Goal: Book appointment/travel/reservation

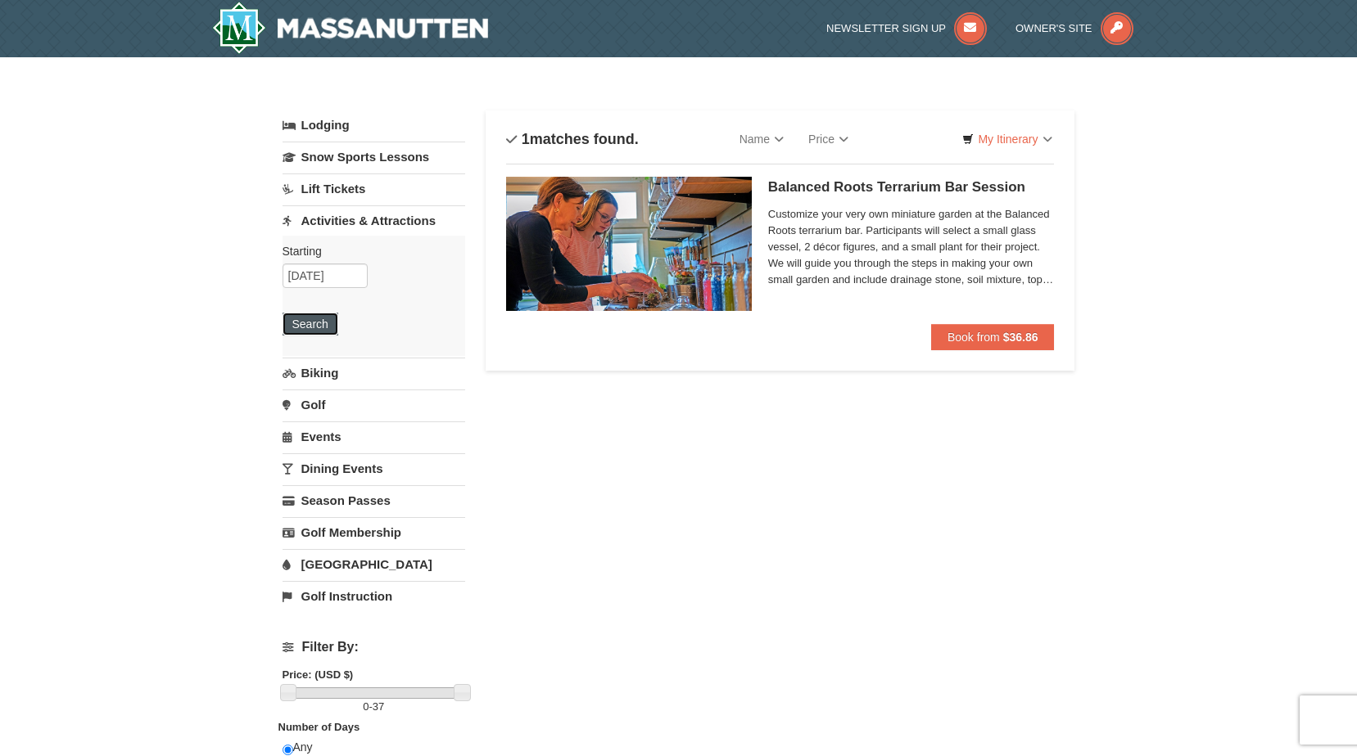
click at [314, 332] on button "Search" at bounding box center [310, 324] width 56 height 23
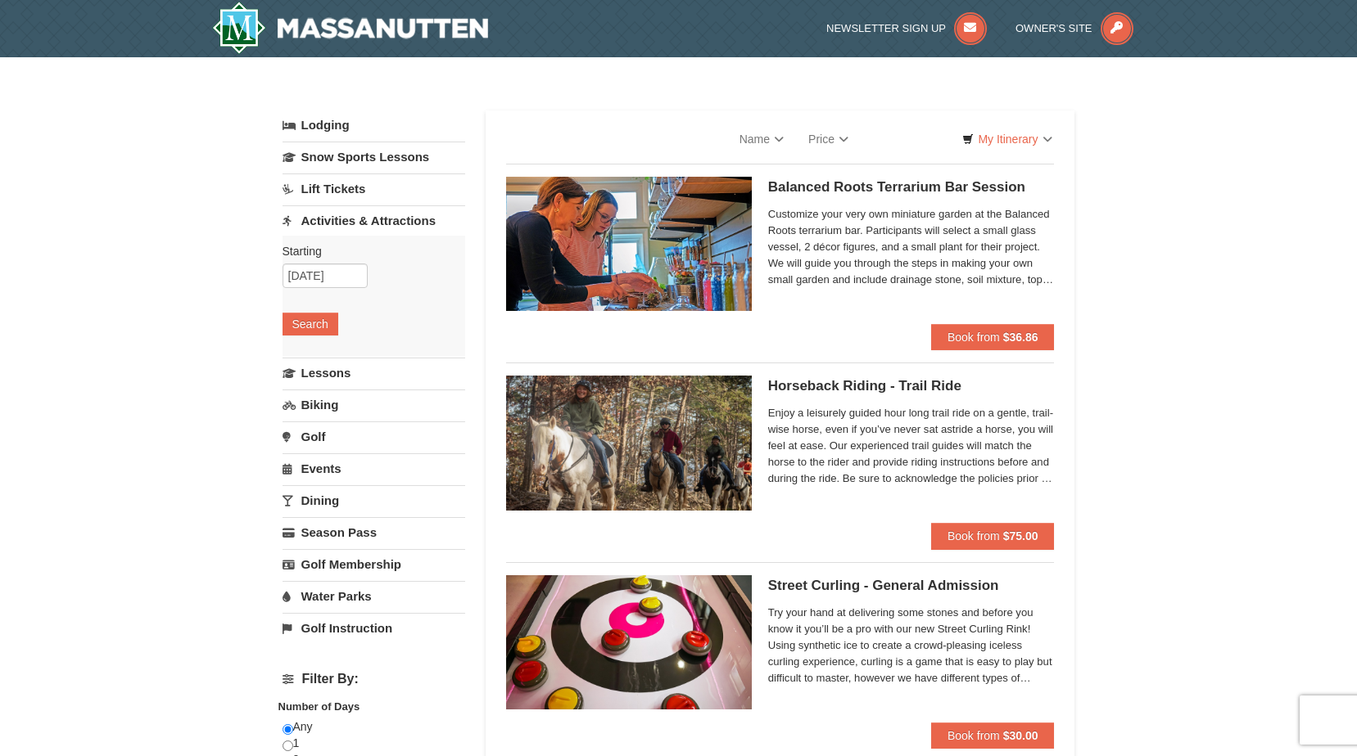
select select "9"
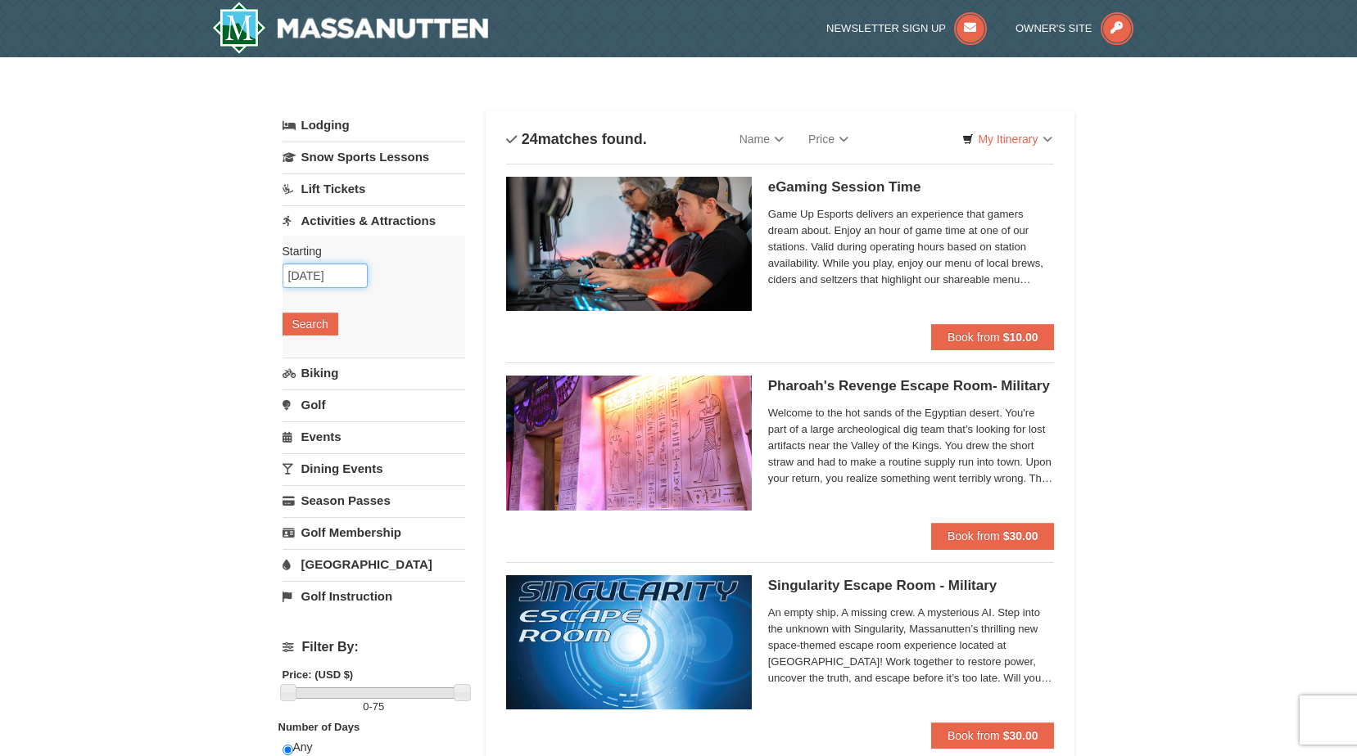
click at [322, 283] on input "[DATE]" at bounding box center [324, 276] width 85 height 25
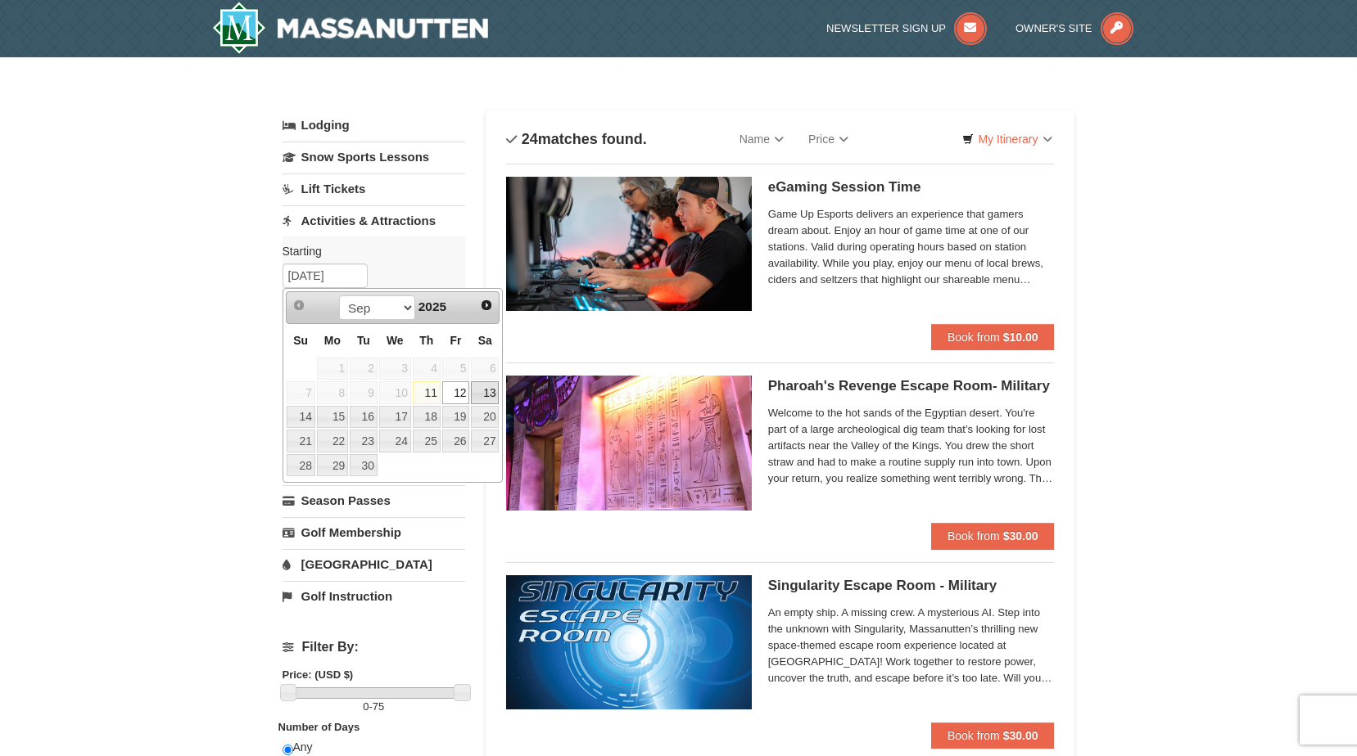
click at [480, 393] on link "13" at bounding box center [485, 392] width 28 height 23
type input "09/13/2025"
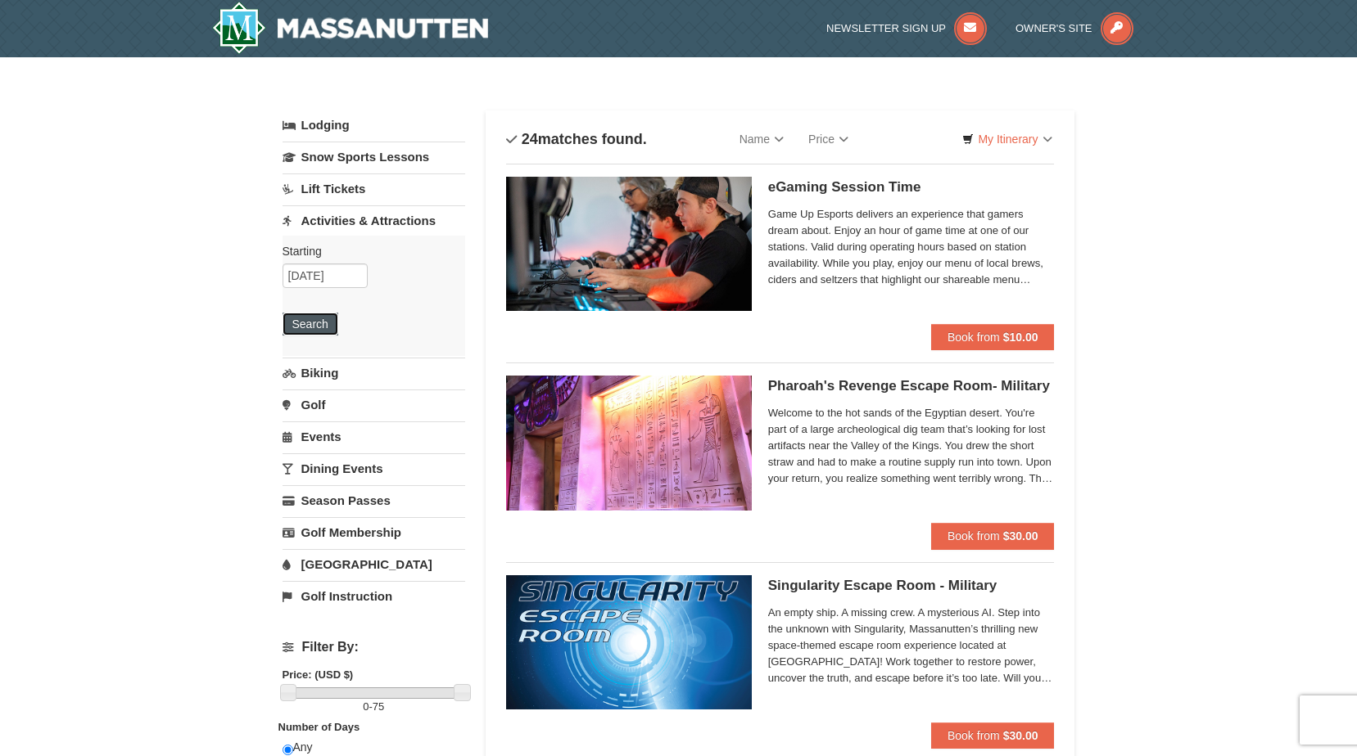
click at [336, 326] on button "Search" at bounding box center [310, 324] width 56 height 23
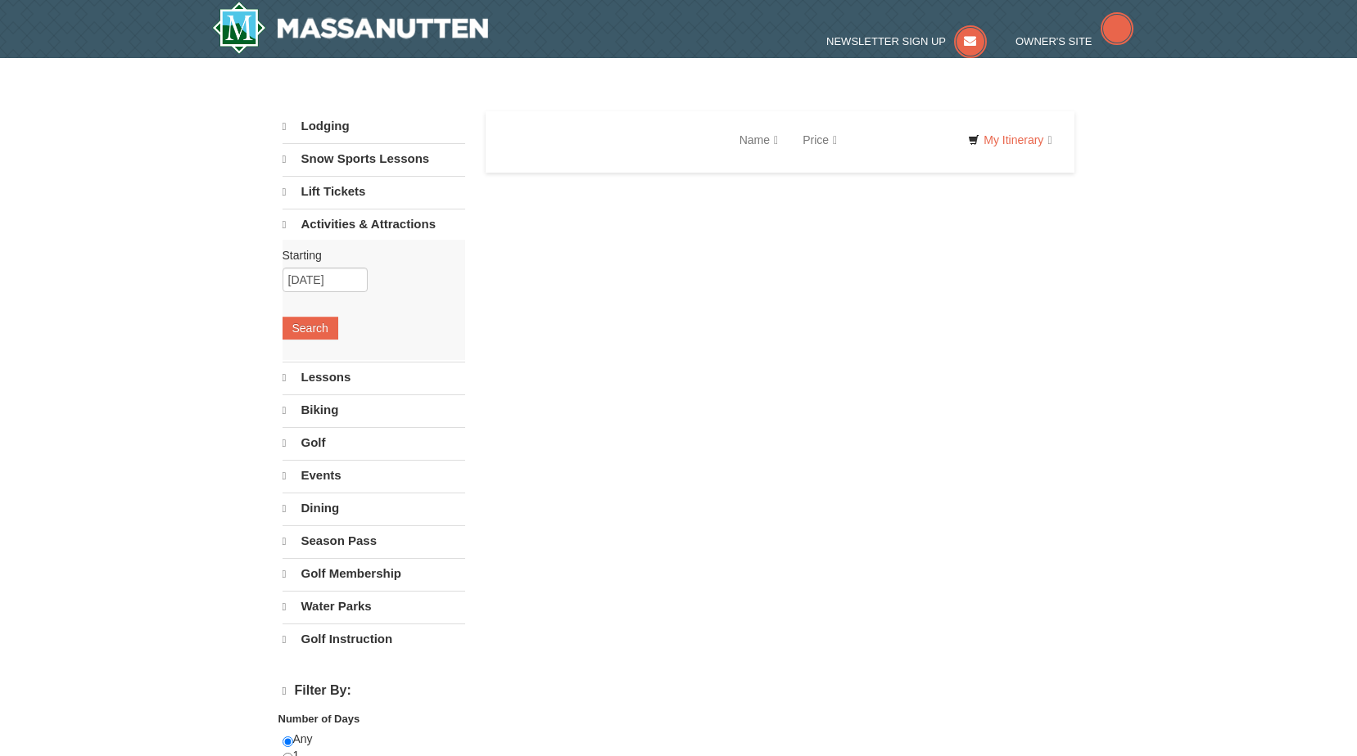
select select "9"
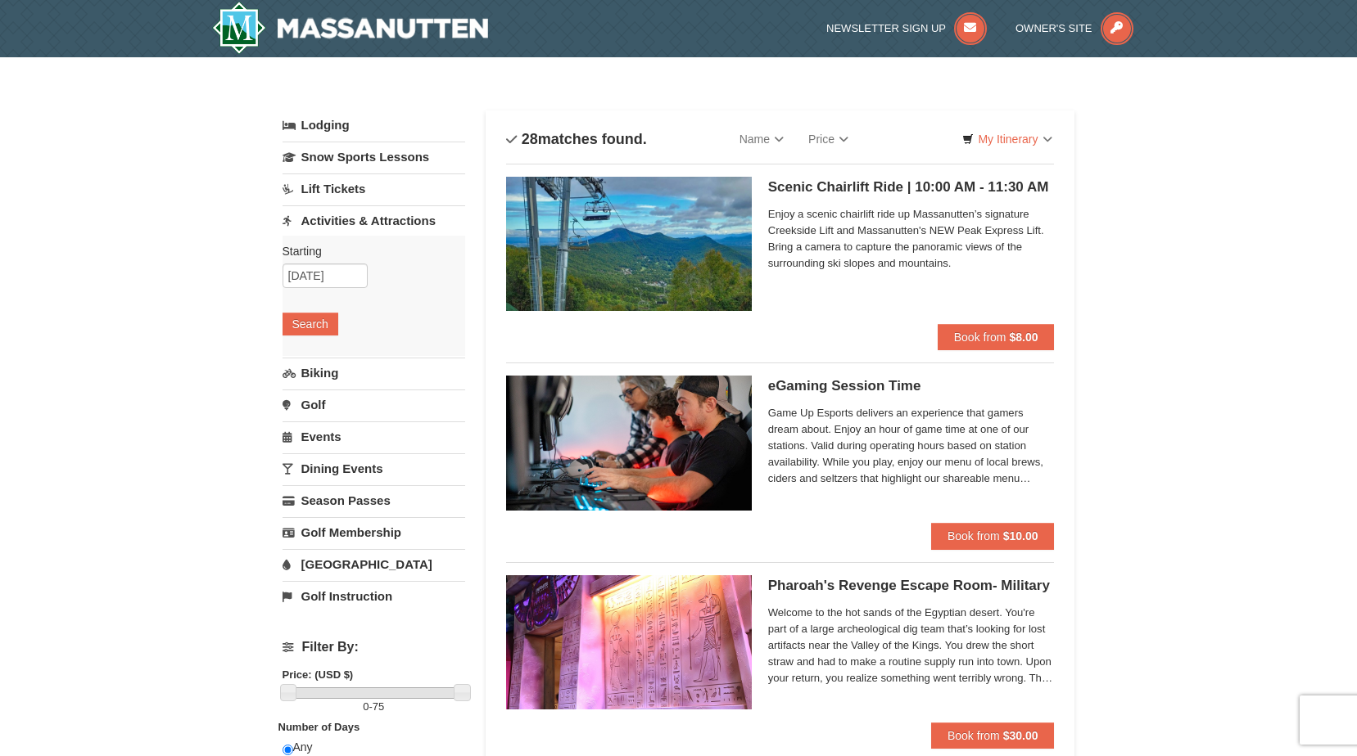
click at [332, 565] on link "[GEOGRAPHIC_DATA]" at bounding box center [373, 564] width 183 height 30
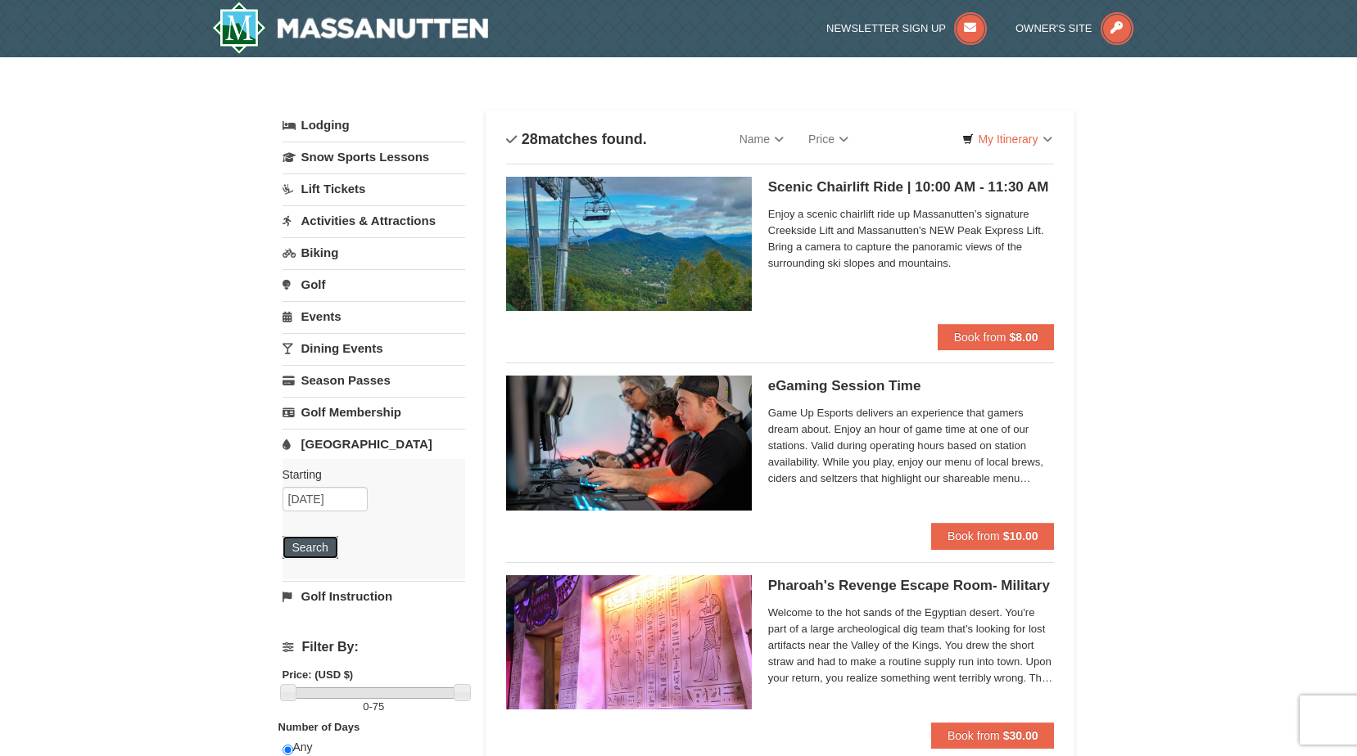
click at [320, 544] on button "Search" at bounding box center [310, 547] width 56 height 23
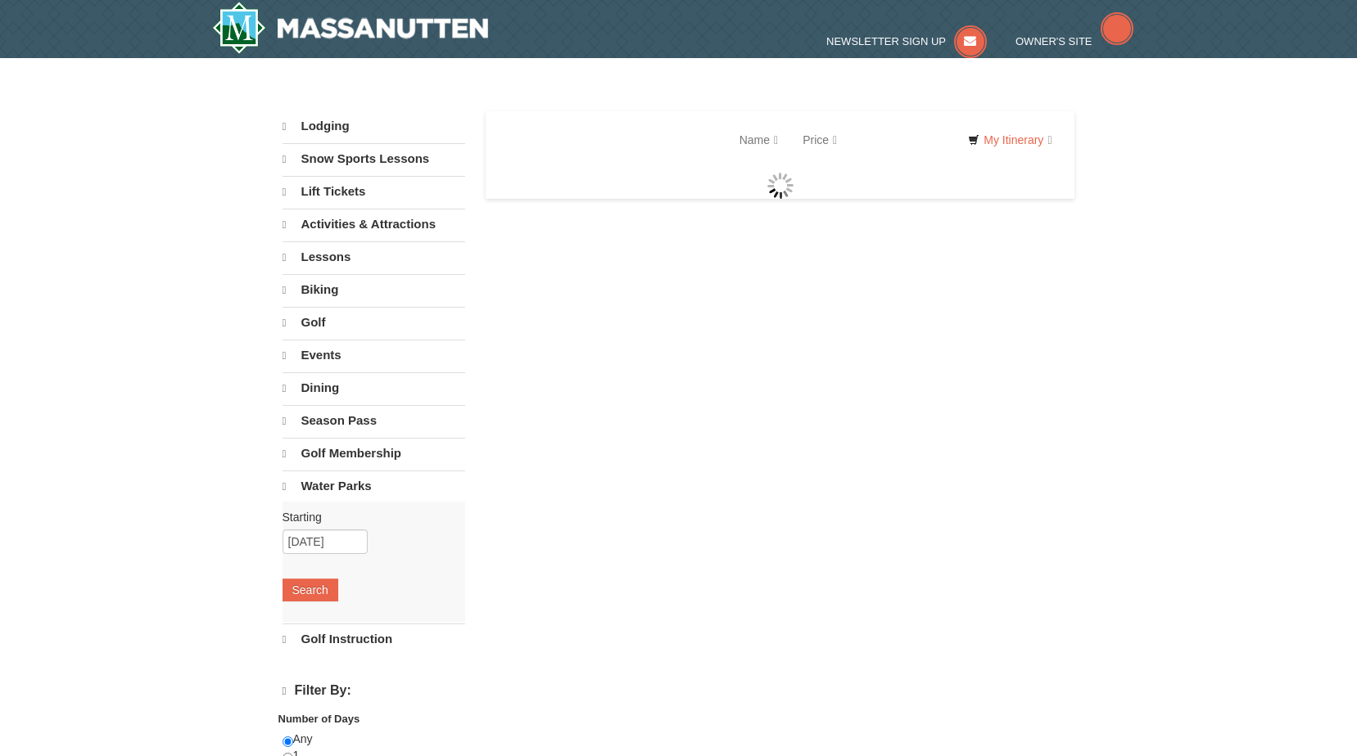
select select "9"
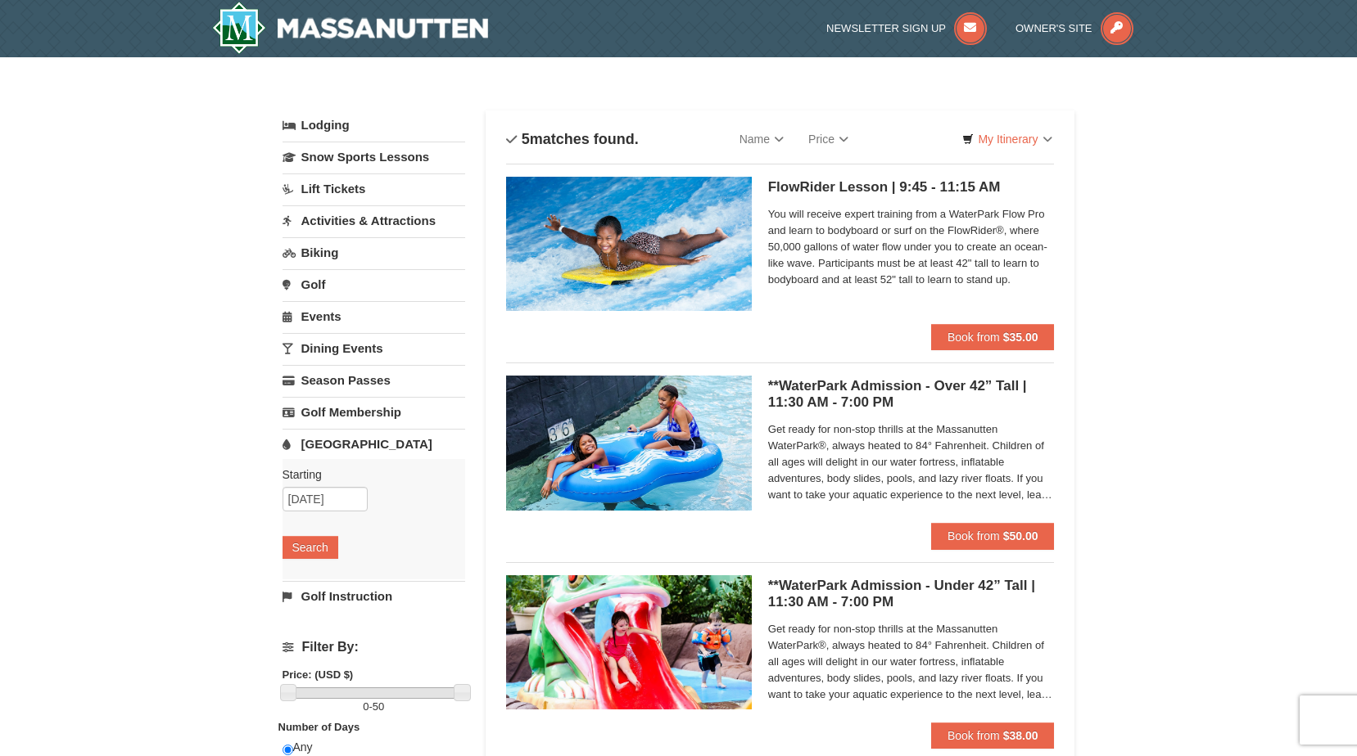
click at [382, 219] on link "Activities & Attractions" at bounding box center [373, 220] width 183 height 30
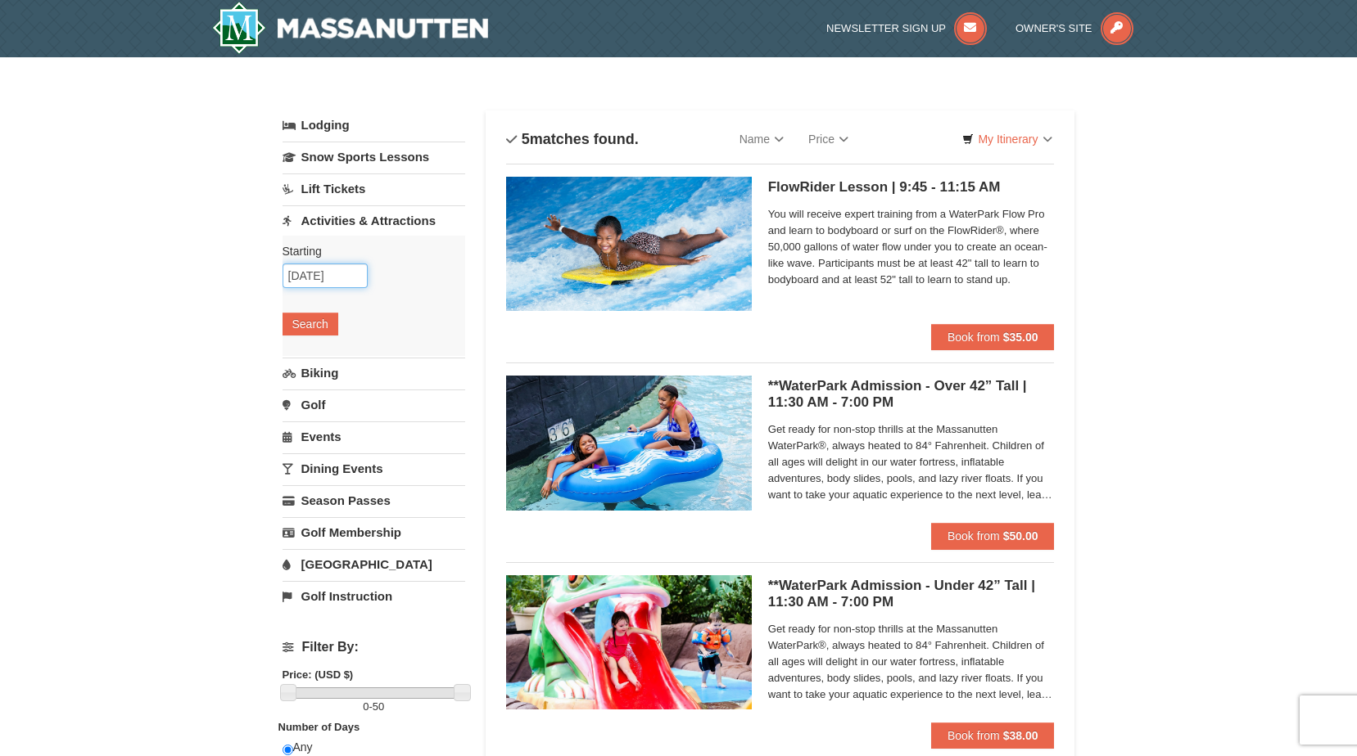
click at [348, 282] on input "09/13/2025" at bounding box center [324, 276] width 85 height 25
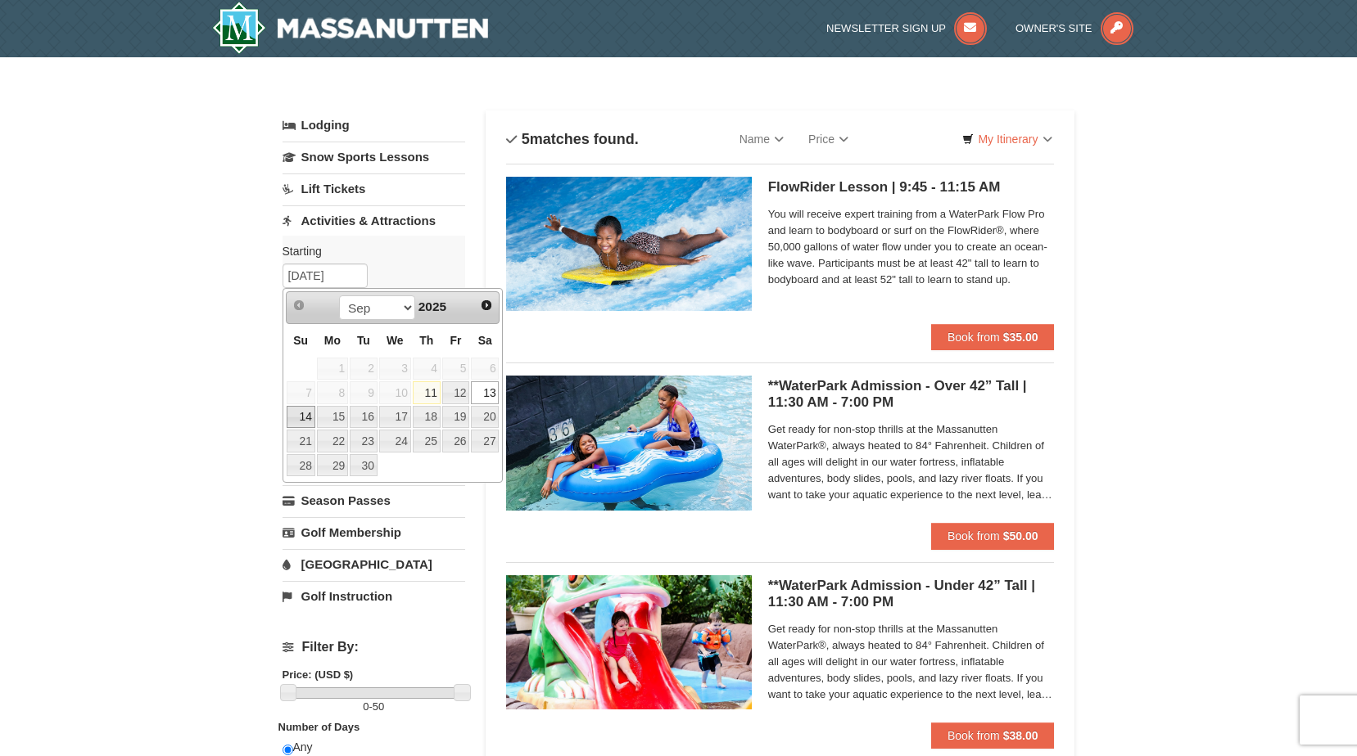
click at [306, 421] on link "14" at bounding box center [301, 417] width 29 height 23
type input "[DATE]"
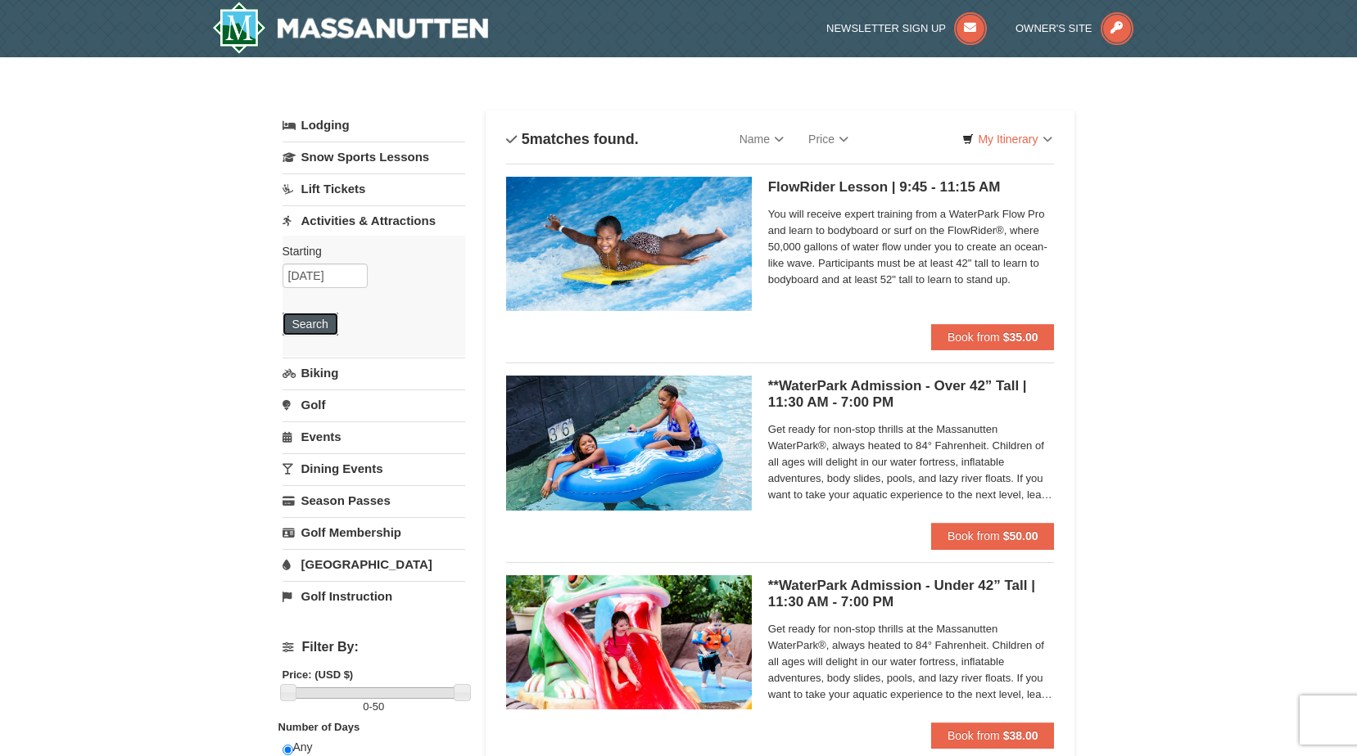
click at [312, 326] on button "Search" at bounding box center [310, 324] width 56 height 23
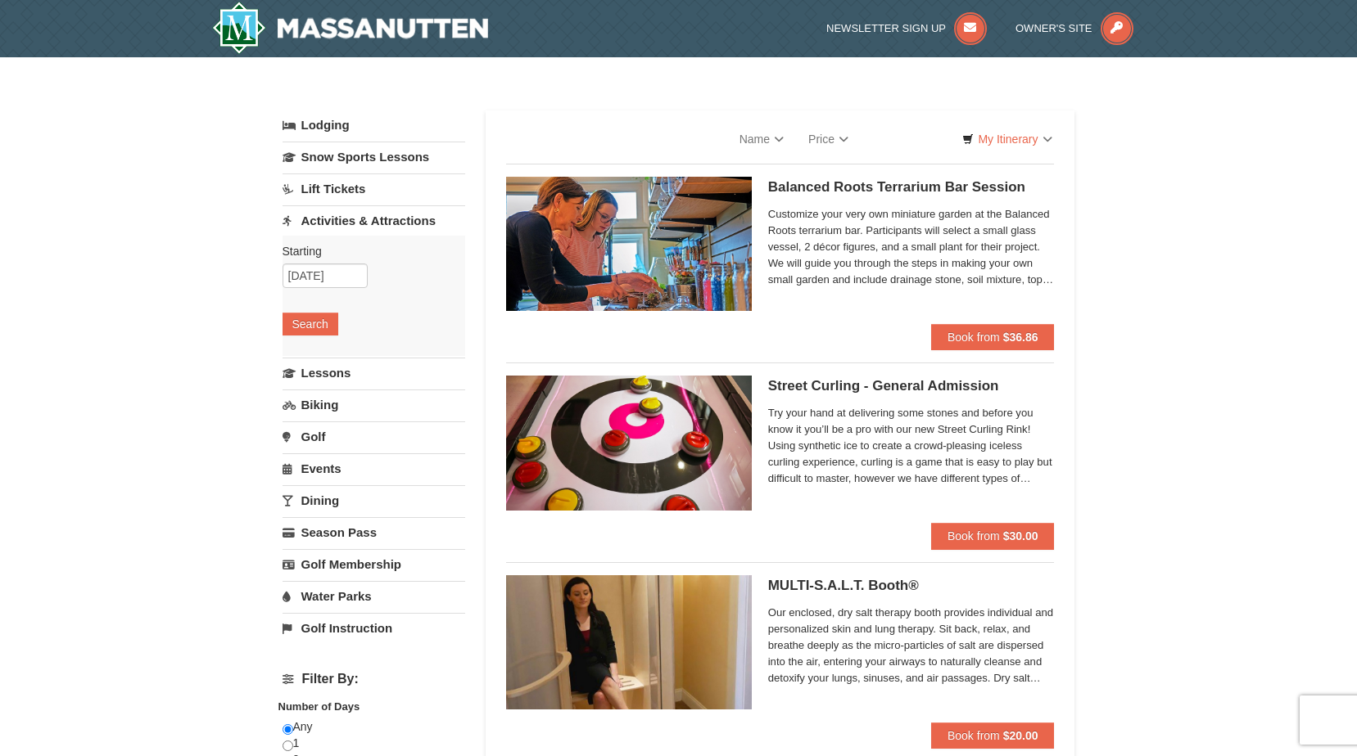
select select "9"
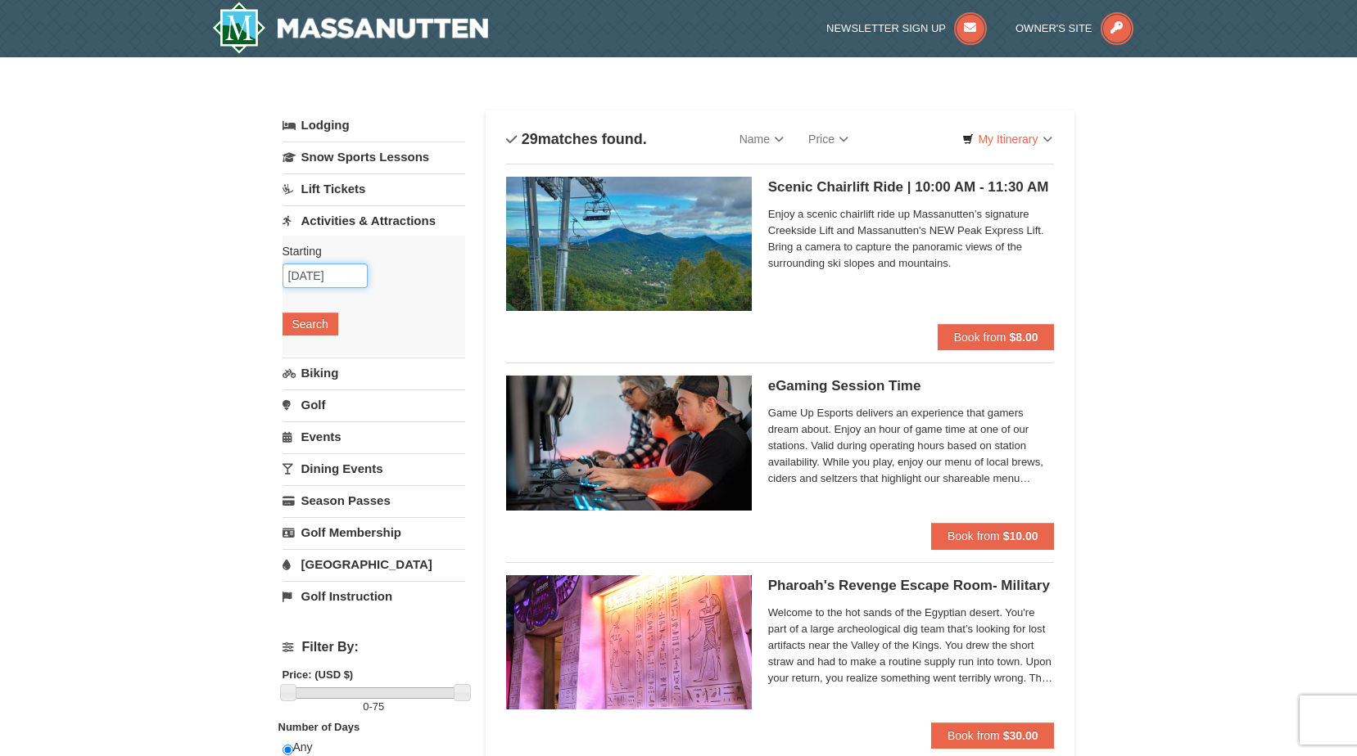
click at [339, 277] on input "09/14/2025" at bounding box center [324, 276] width 85 height 25
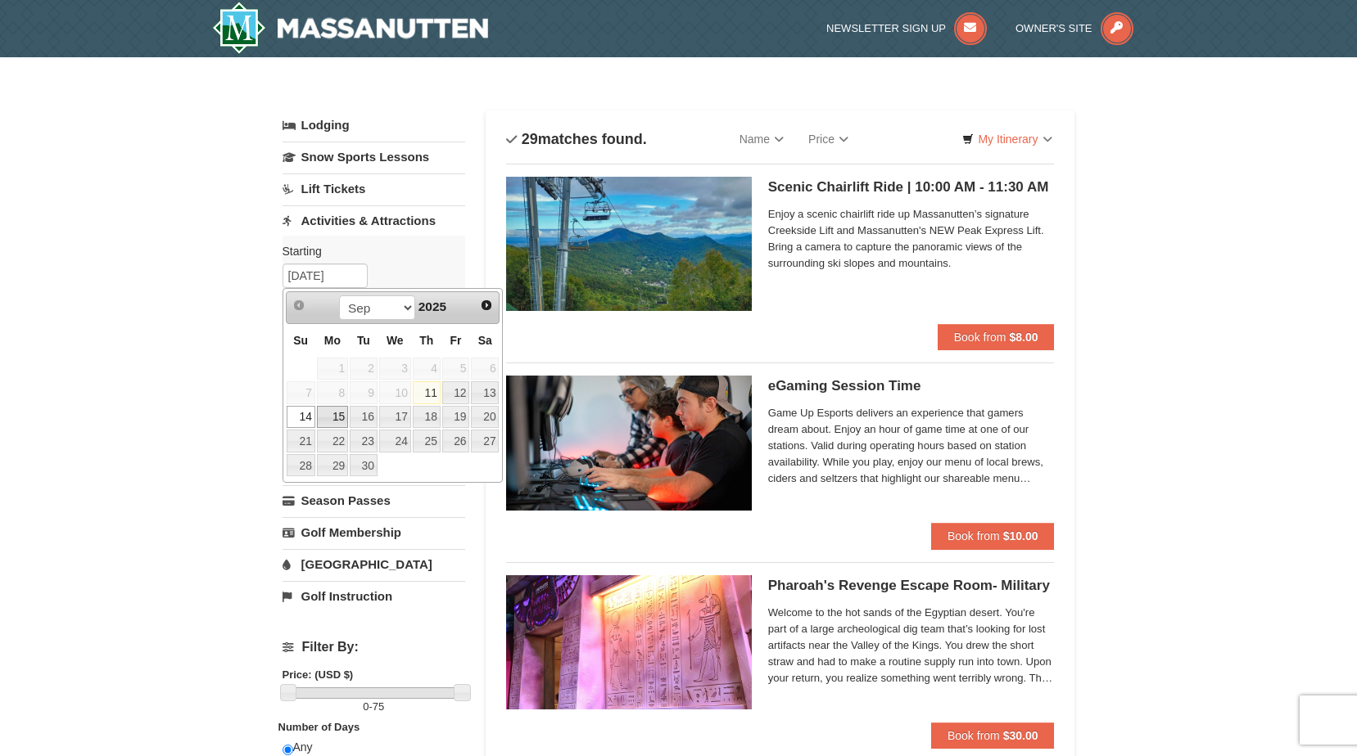
click at [338, 424] on link "15" at bounding box center [332, 417] width 31 height 23
type input "09/15/2025"
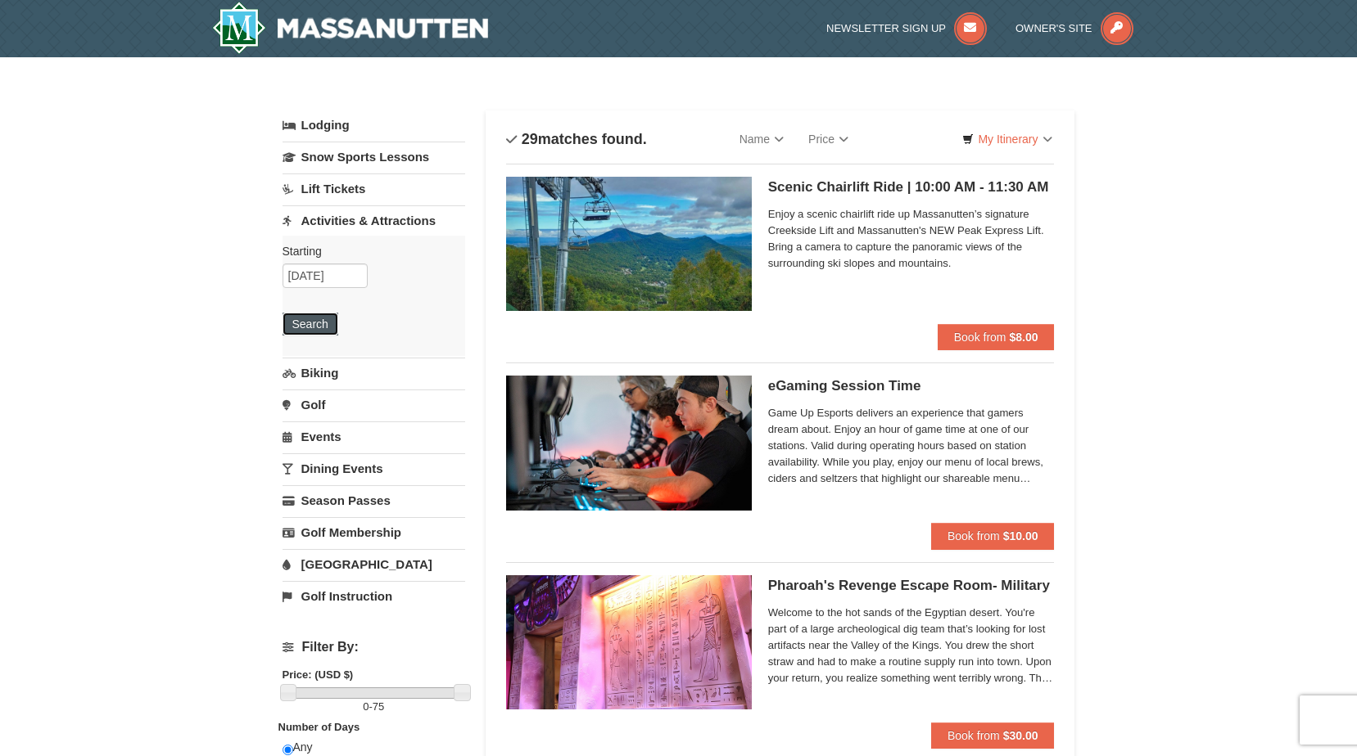
click at [308, 320] on button "Search" at bounding box center [310, 324] width 56 height 23
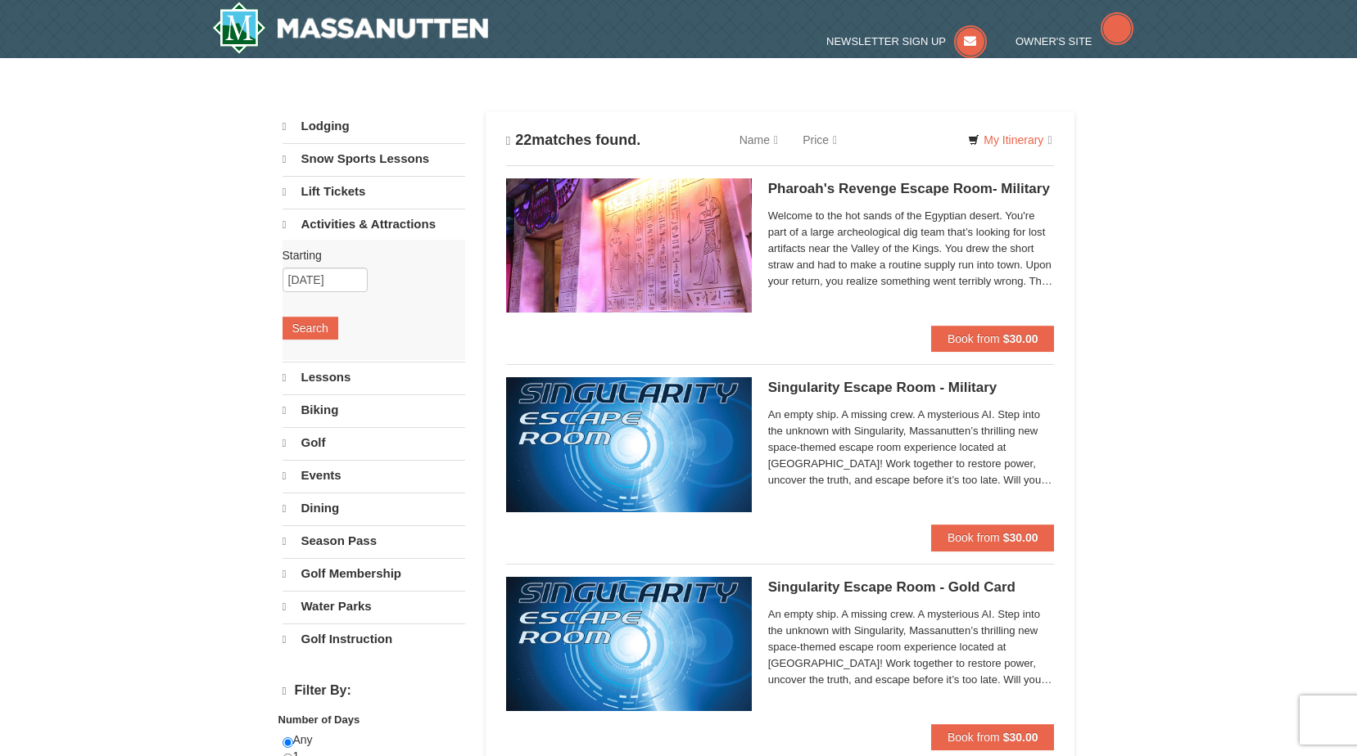
select select "9"
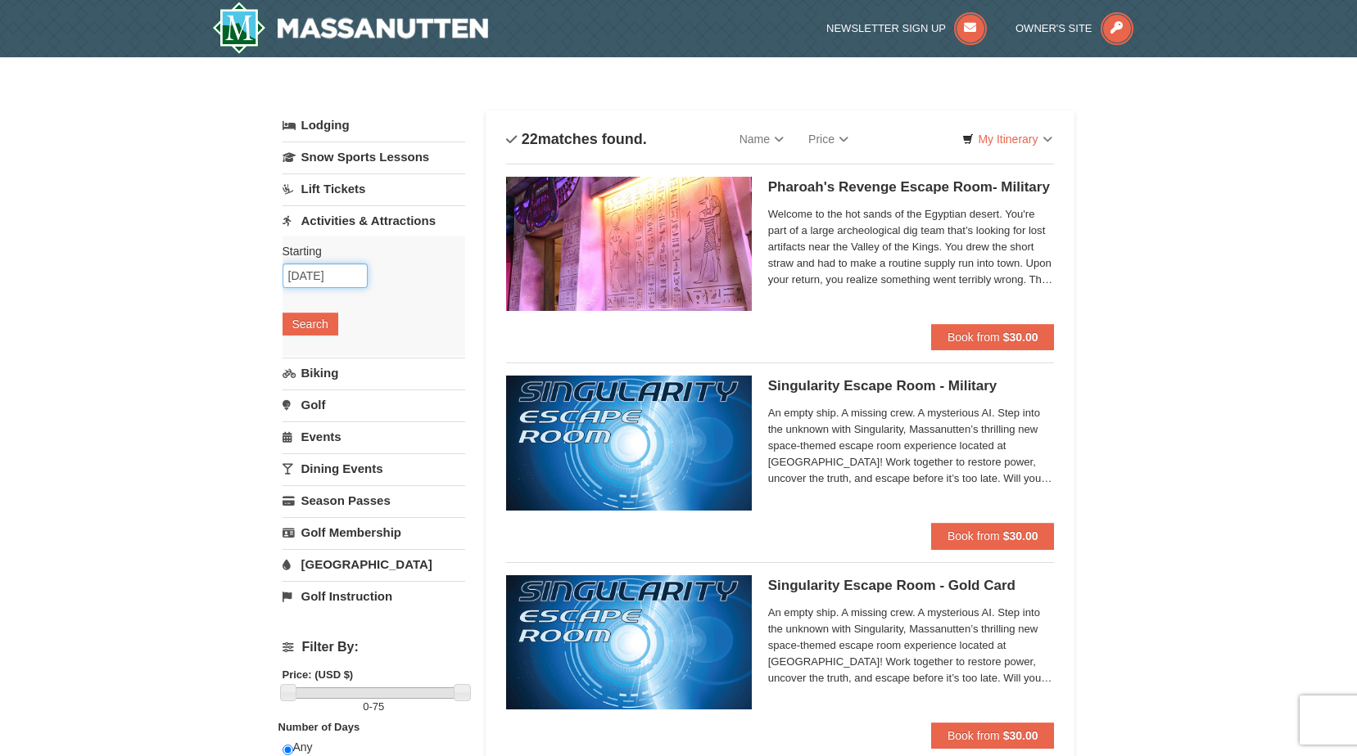
click at [296, 277] on input "09/15/2025" at bounding box center [324, 276] width 85 height 25
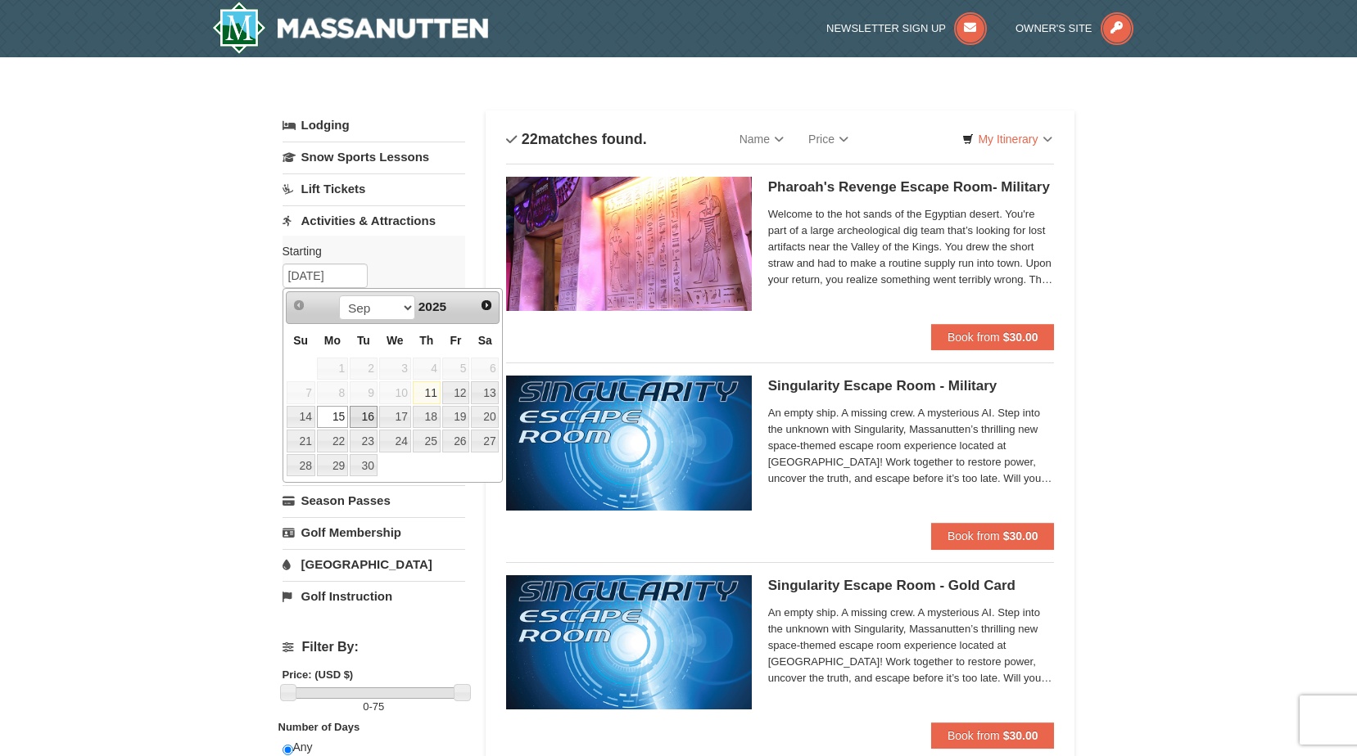
click at [363, 415] on link "16" at bounding box center [364, 417] width 28 height 23
type input "09/16/2025"
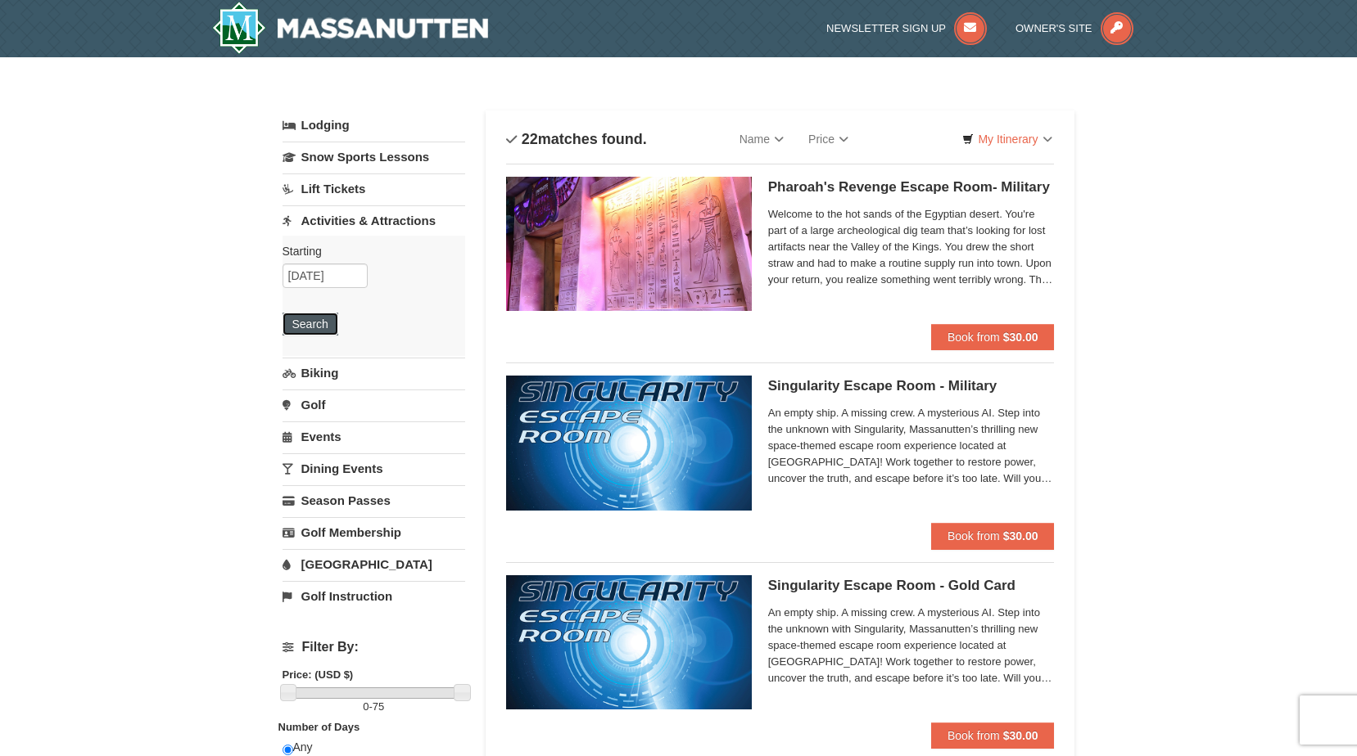
click at [312, 315] on button "Search" at bounding box center [310, 324] width 56 height 23
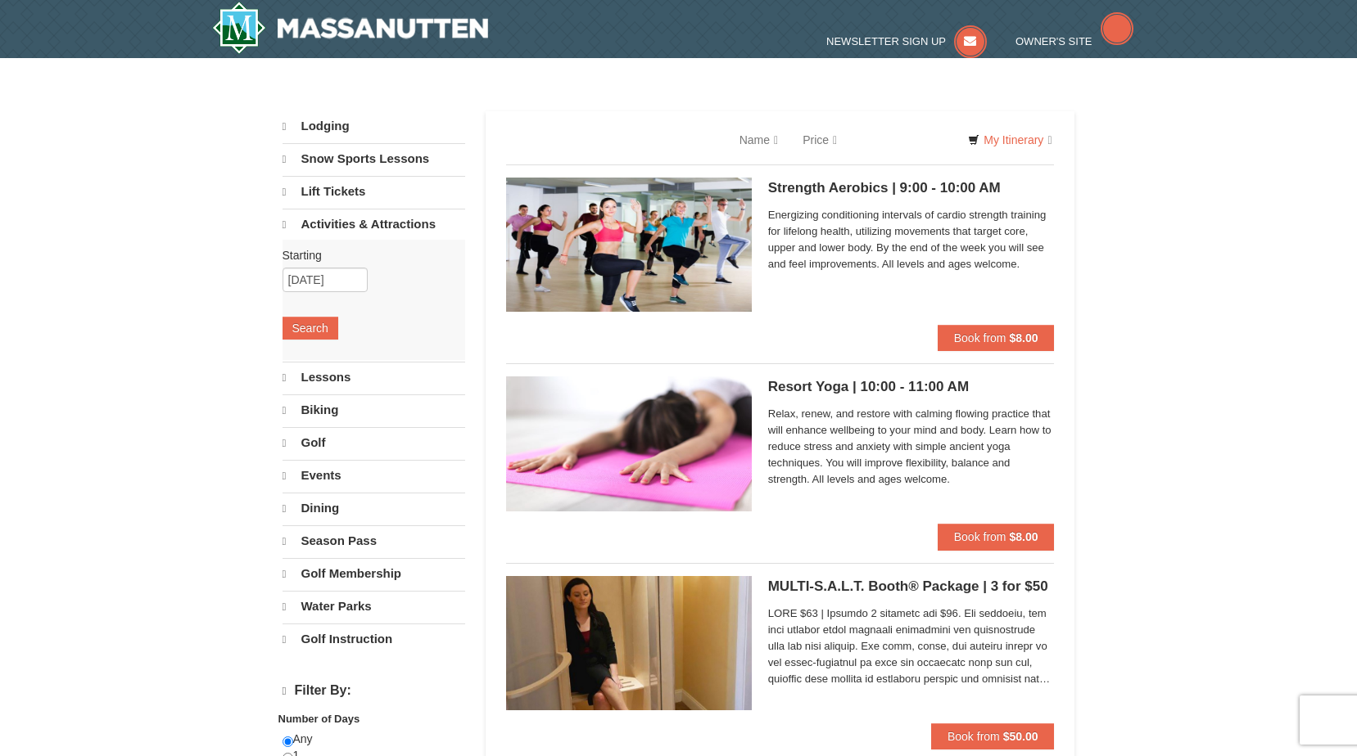
select select "9"
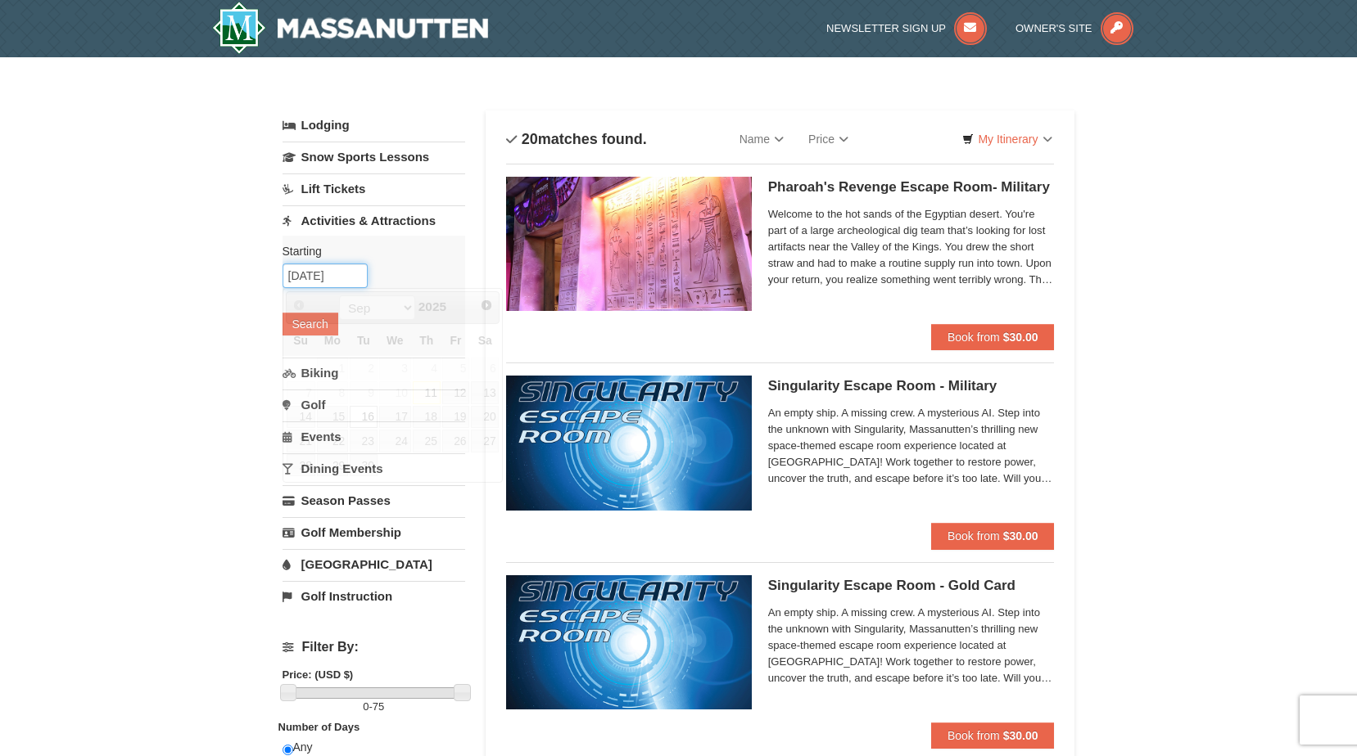
click at [309, 284] on input "09/16/2025" at bounding box center [324, 276] width 85 height 25
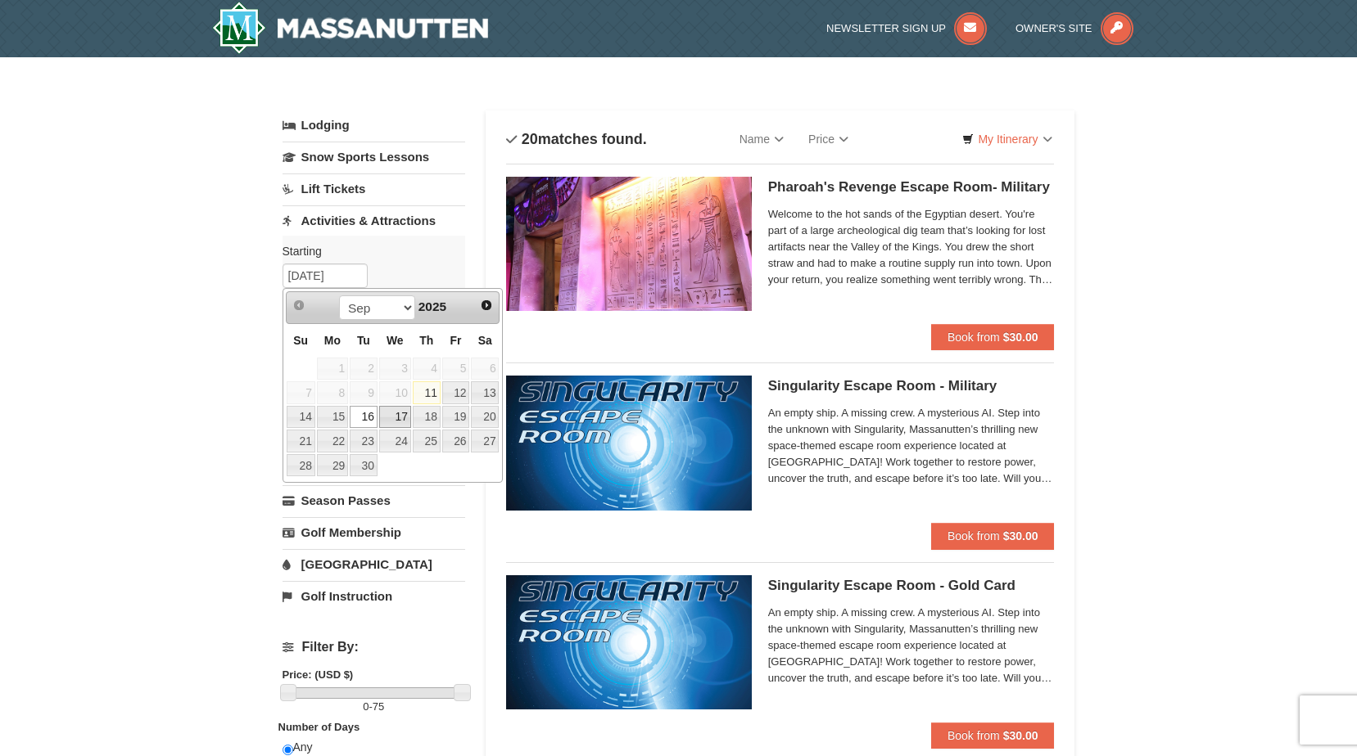
click at [379, 422] on link "17" at bounding box center [395, 417] width 32 height 23
type input "09/17/2025"
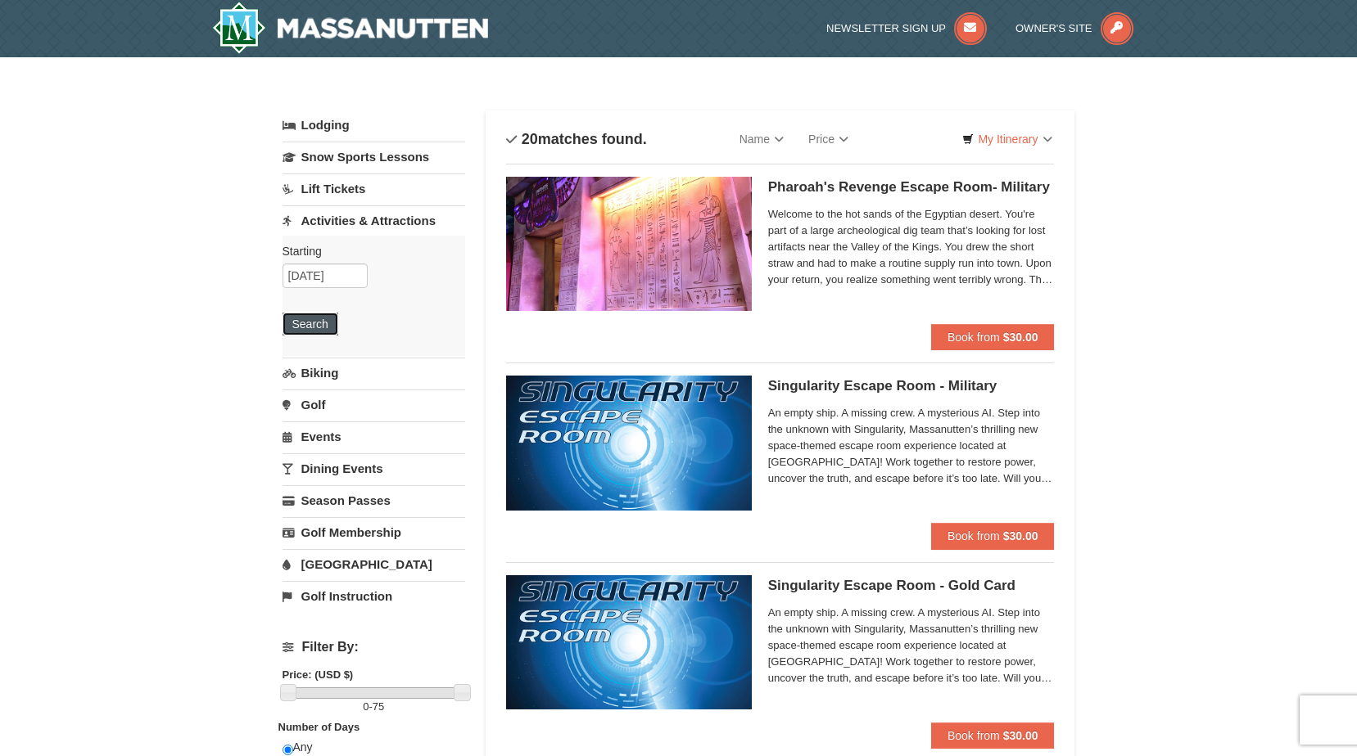
click at [313, 331] on button "Search" at bounding box center [310, 324] width 56 height 23
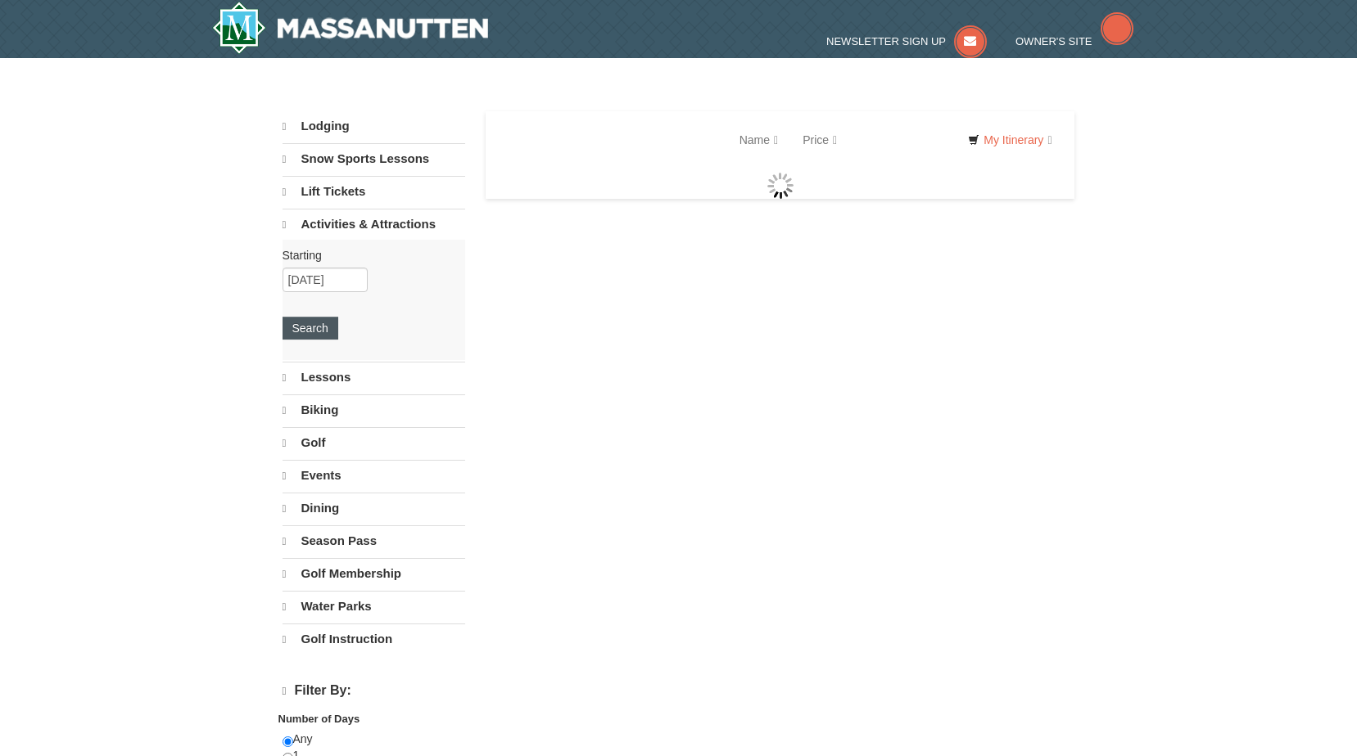
select select "9"
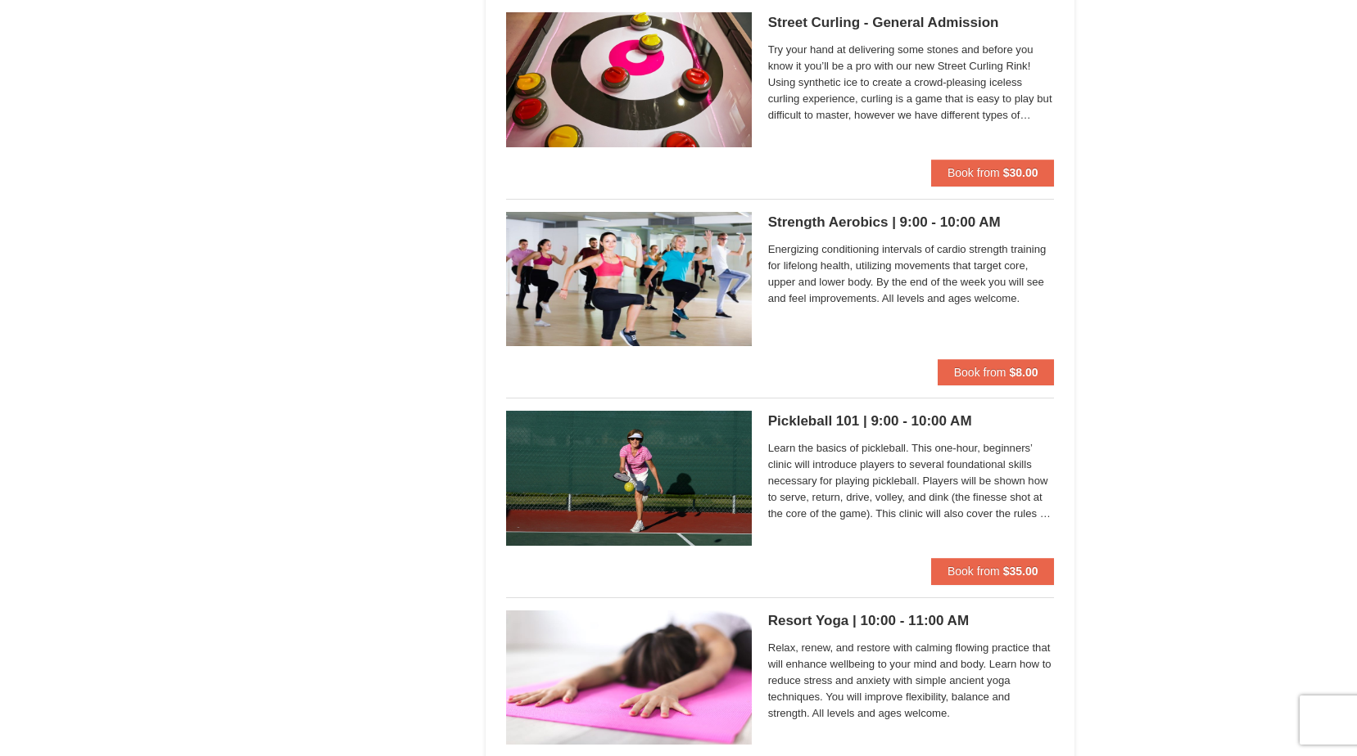
scroll to position [1637, 0]
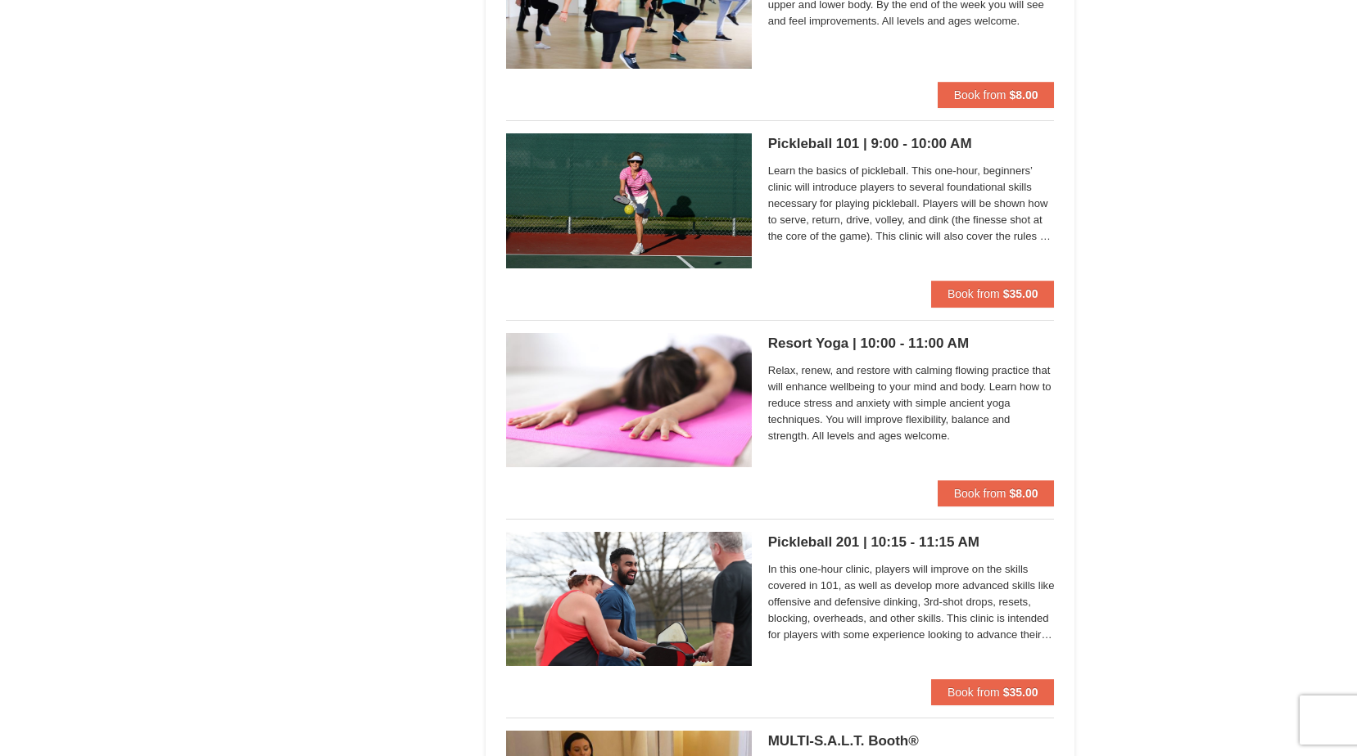
click at [1286, 382] on div "× Categories List Filter My Itinerary Questions? 1-540-289-9441 Lodging Arrival…" at bounding box center [678, 289] width 1357 height 3738
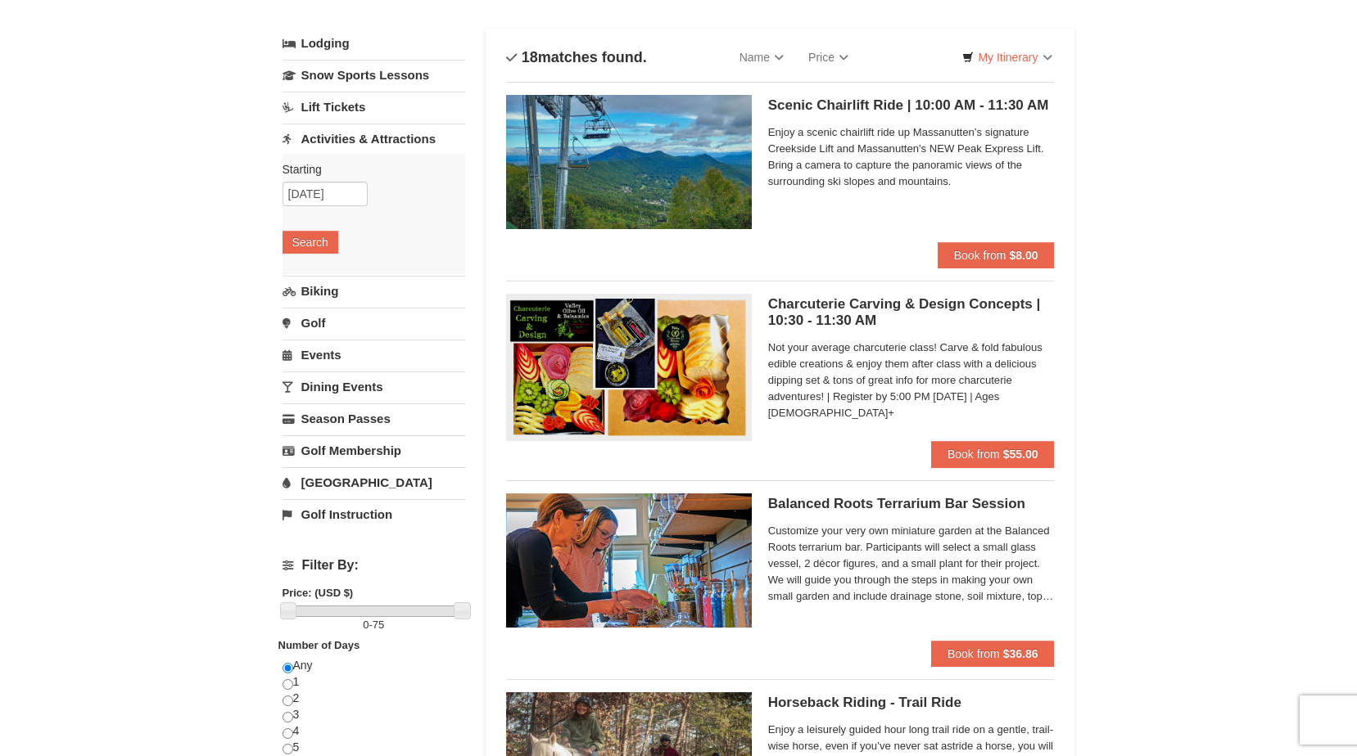
scroll to position [0, 0]
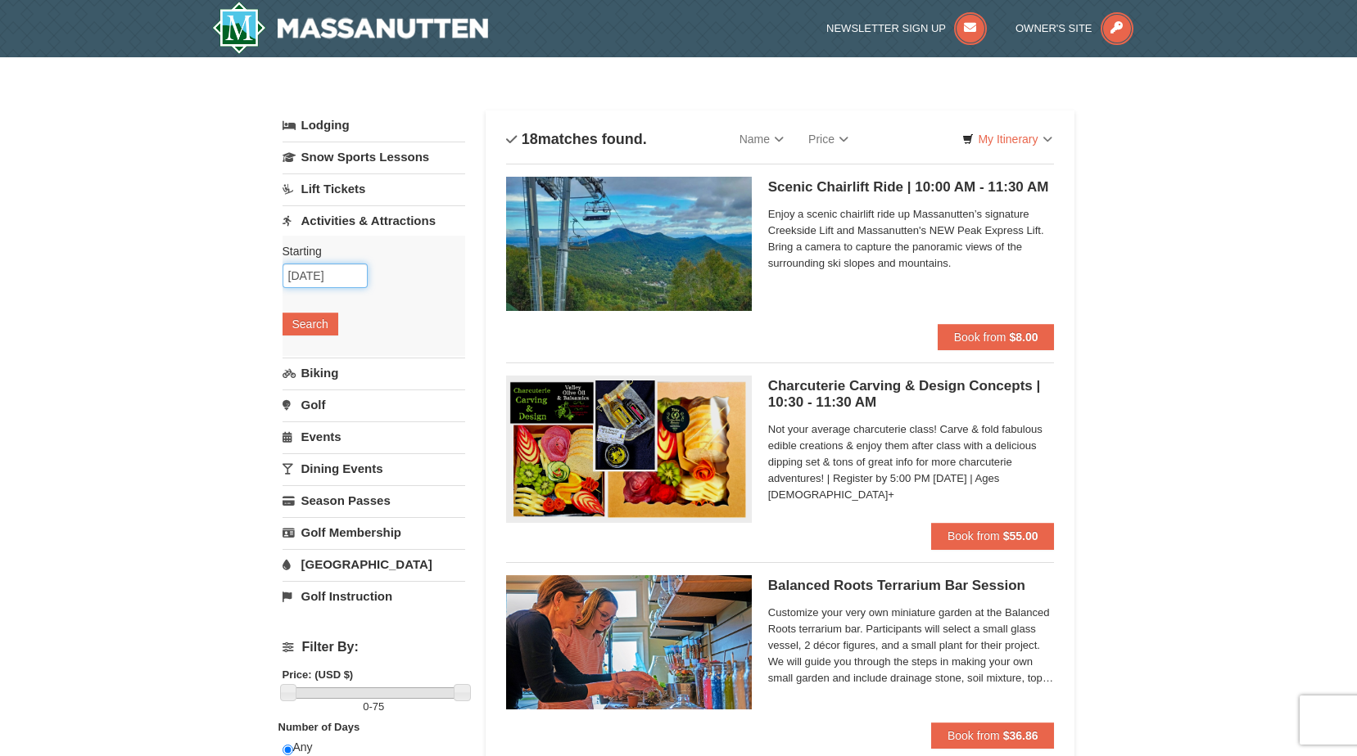
click at [321, 283] on input "09/17/2025" at bounding box center [324, 276] width 85 height 25
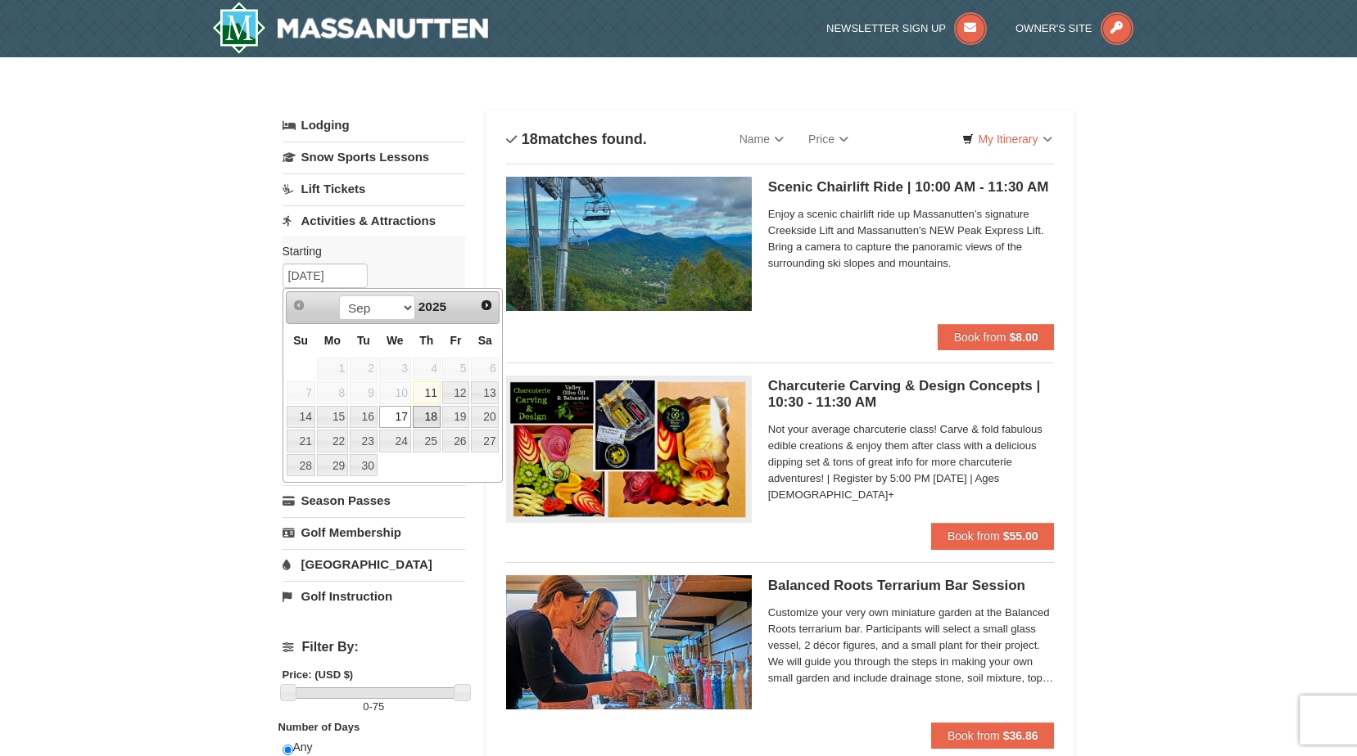
click at [419, 411] on link "18" at bounding box center [427, 417] width 28 height 23
type input "[DATE]"
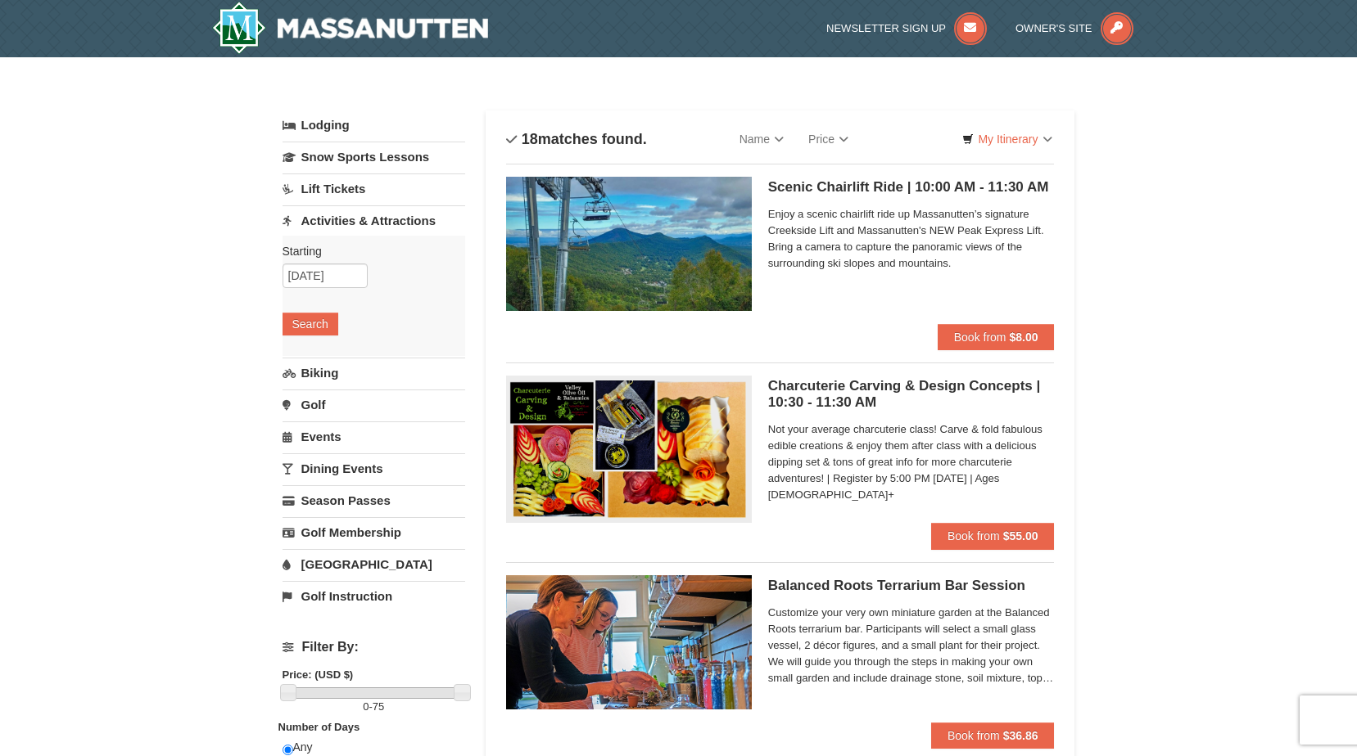
drag, startPoint x: 300, startPoint y: 301, endPoint x: 305, endPoint y: 311, distance: 10.6
click at [301, 301] on div "Starting Please format dates MM/DD/YYYY Please format dates MM/DD/YYYY 09/18/20…" at bounding box center [373, 296] width 183 height 120
click at [306, 312] on div "Starting Please format dates MM/DD/YYYY Please format dates MM/DD/YYYY 09/18/20…" at bounding box center [373, 296] width 183 height 120
click at [305, 323] on button "Search" at bounding box center [310, 324] width 56 height 23
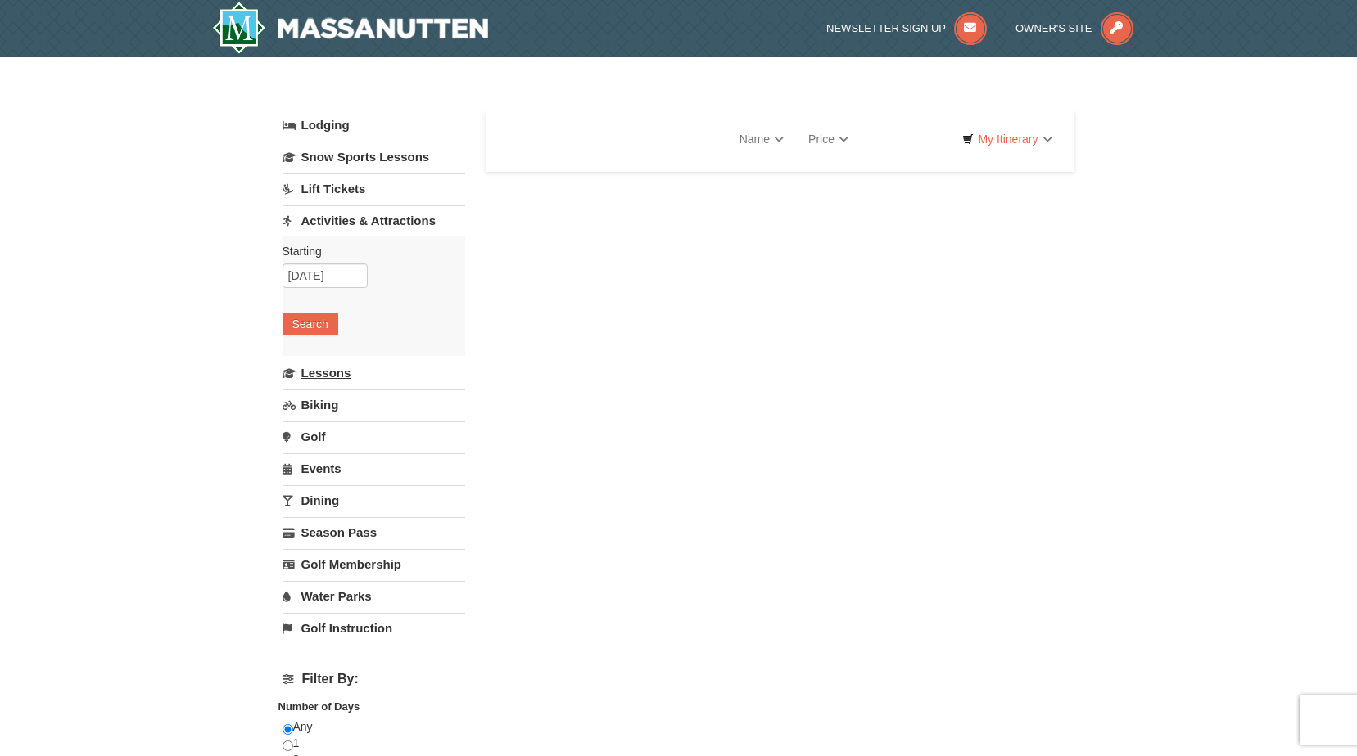
select select "9"
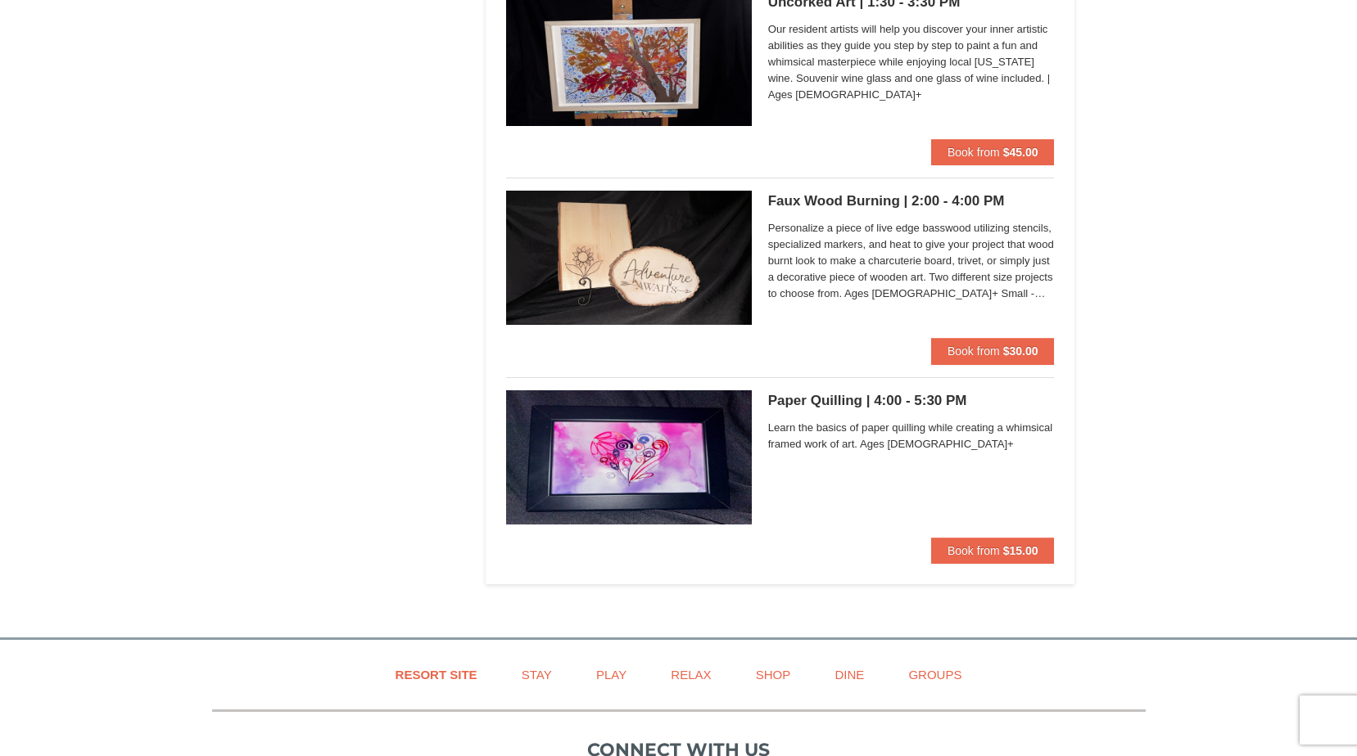
scroll to position [4994, 0]
